Goal: Task Accomplishment & Management: Complete application form

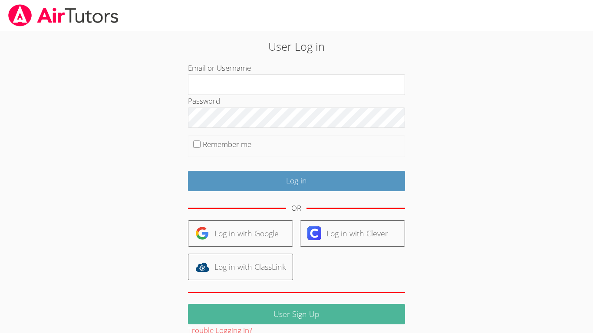
click at [340, 317] on link "User Sign Up" at bounding box center [296, 314] width 217 height 20
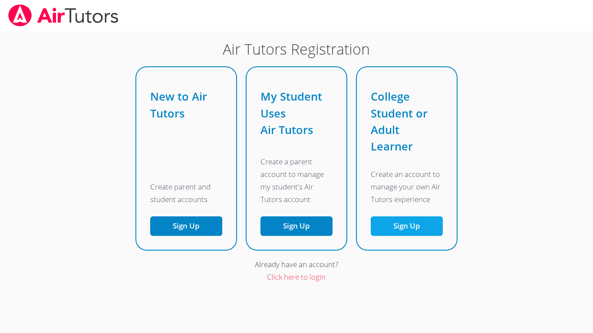
click at [428, 235] on button "Sign Up" at bounding box center [407, 227] width 72 height 20
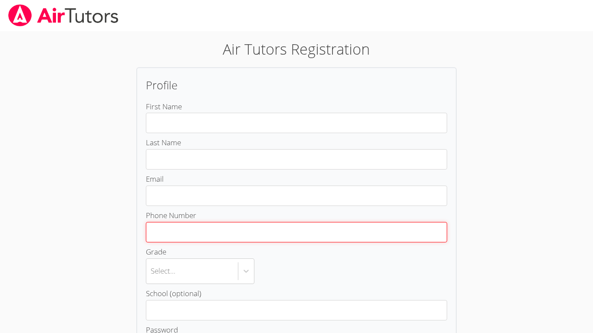
click at [432, 232] on input "Phone Number" at bounding box center [296, 232] width 301 height 20
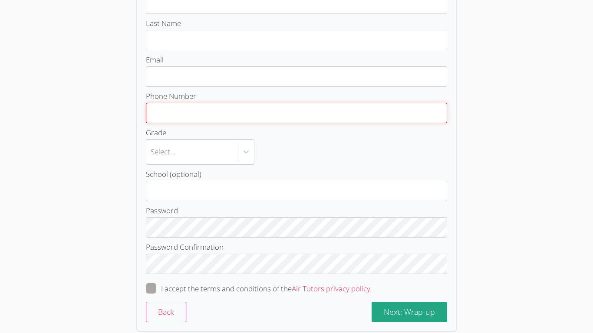
scroll to position [165, 0]
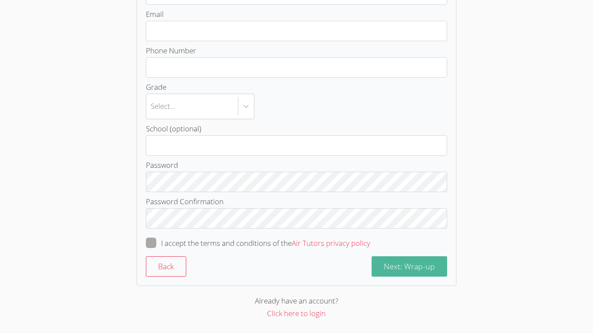
click at [434, 271] on span "Next: Wrap-up" at bounding box center [409, 266] width 51 height 10
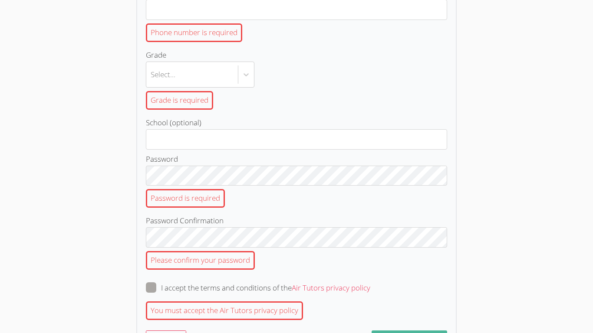
scroll to position [373, 0]
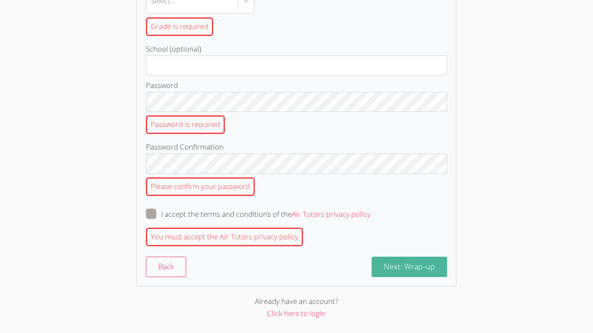
click at [414, 277] on button "Next: Wrap-up" at bounding box center [410, 267] width 76 height 20
click at [424, 276] on button "Next: Wrap-up" at bounding box center [410, 267] width 76 height 20
click at [413, 276] on button "Next: Wrap-up" at bounding box center [410, 267] width 76 height 20
click at [422, 271] on span "Next: Wrap-up" at bounding box center [409, 266] width 51 height 10
click at [420, 272] on button "Next: Wrap-up" at bounding box center [410, 267] width 76 height 20
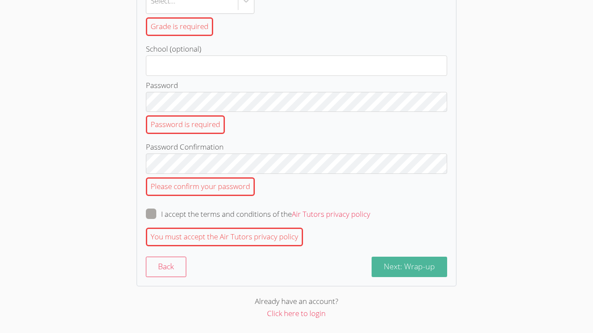
click at [422, 267] on span "Next: Wrap-up" at bounding box center [409, 266] width 51 height 10
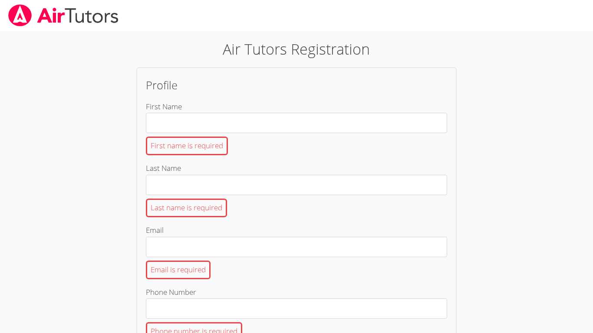
scroll to position [207, 0]
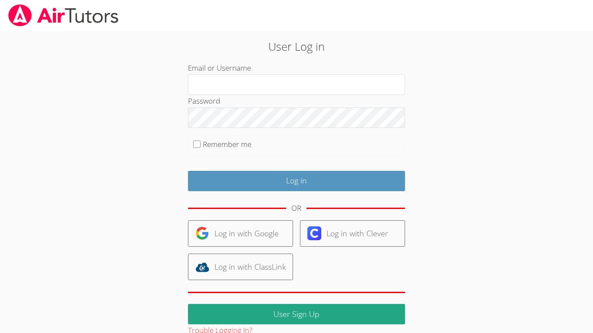
scroll to position [17, 0]
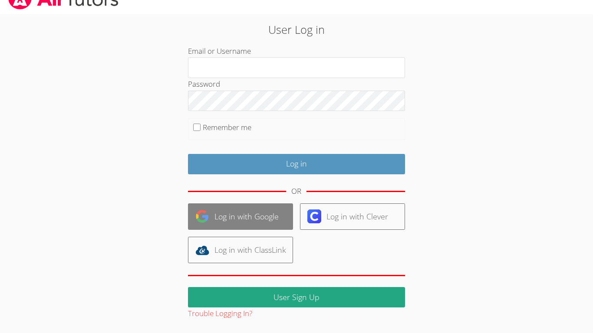
click at [264, 222] on link "Log in with Google" at bounding box center [240, 217] width 105 height 26
